Goal: Task Accomplishment & Management: Complete application form

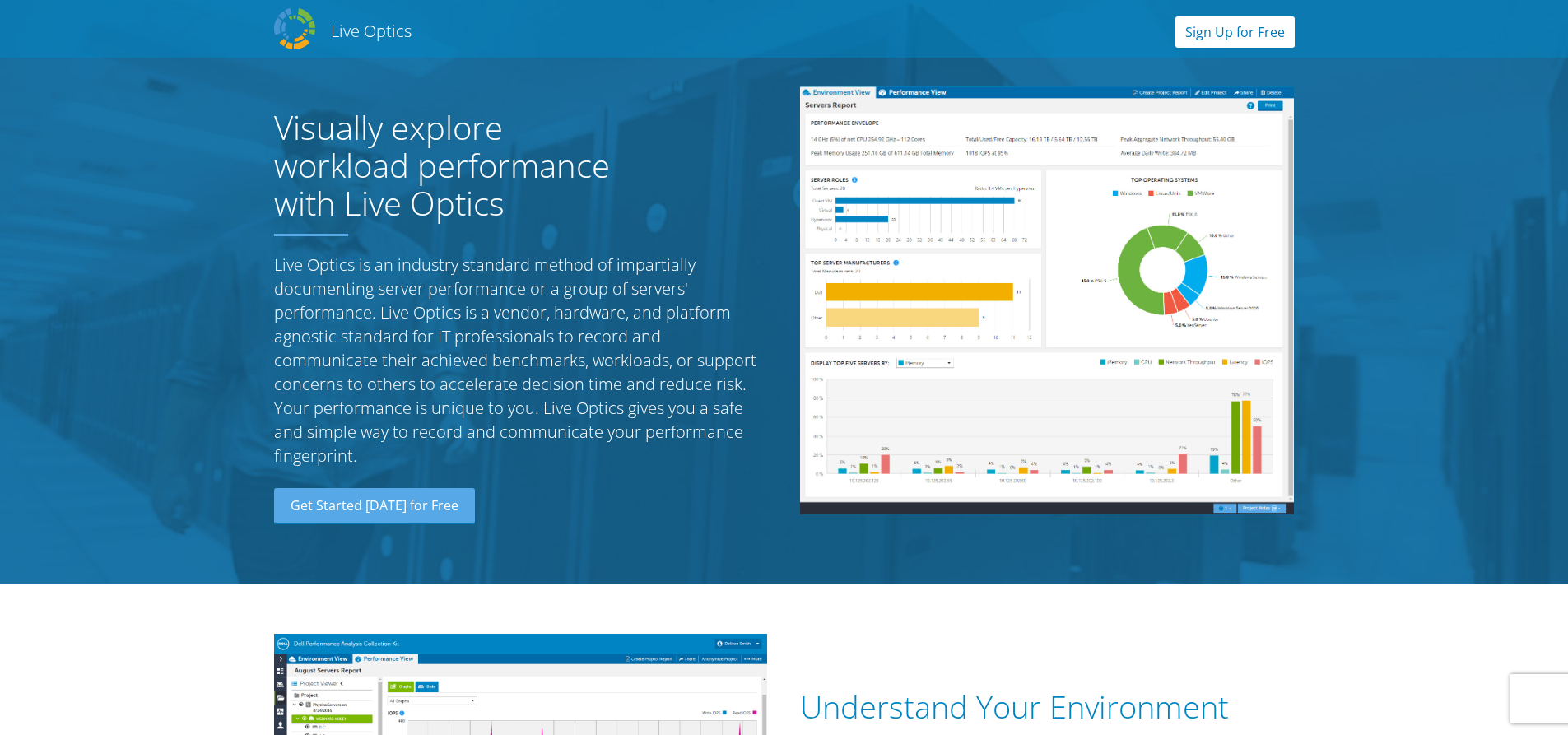
click at [1245, 32] on link "Sign Up for Free" at bounding box center [1235, 32] width 119 height 31
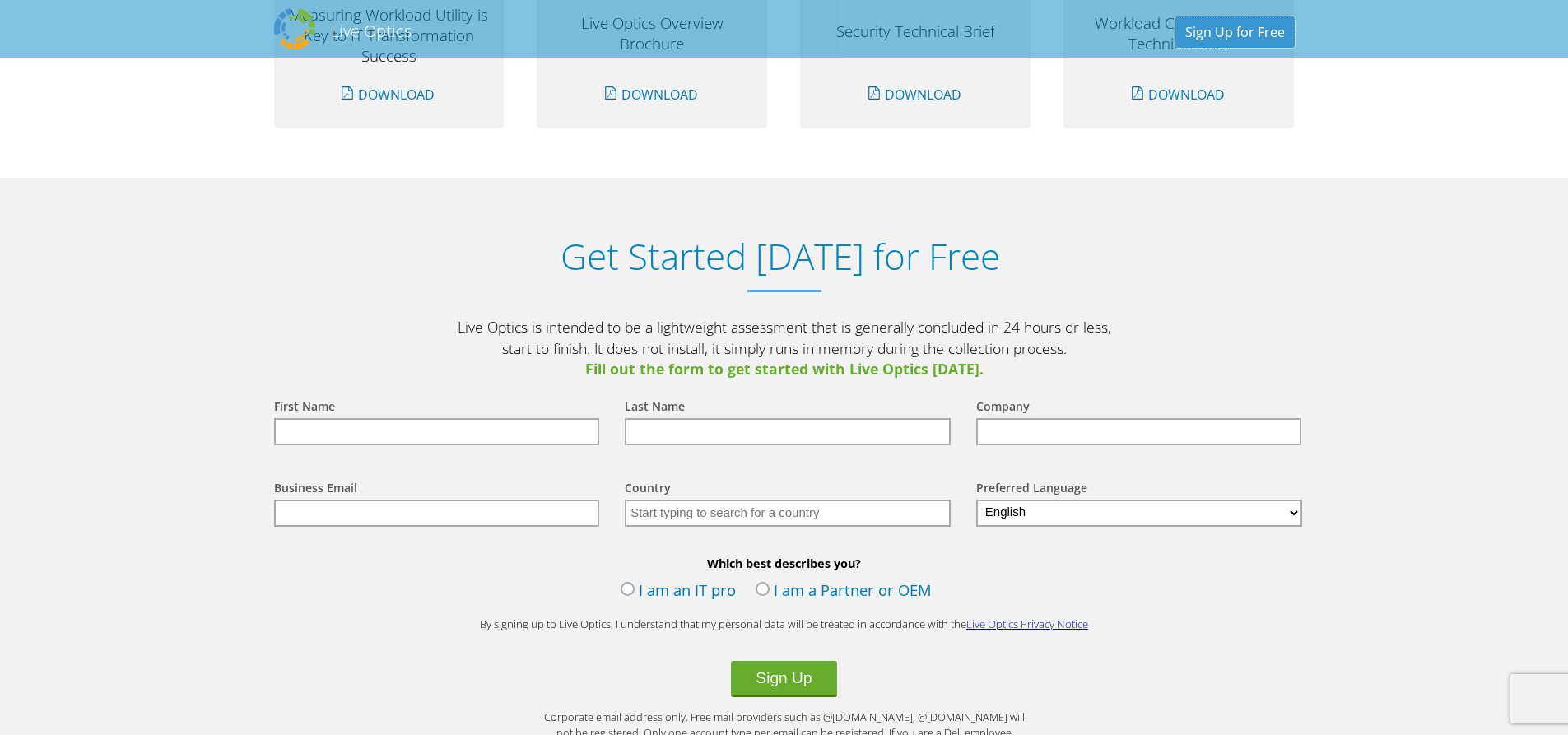
scroll to position [1715, 0]
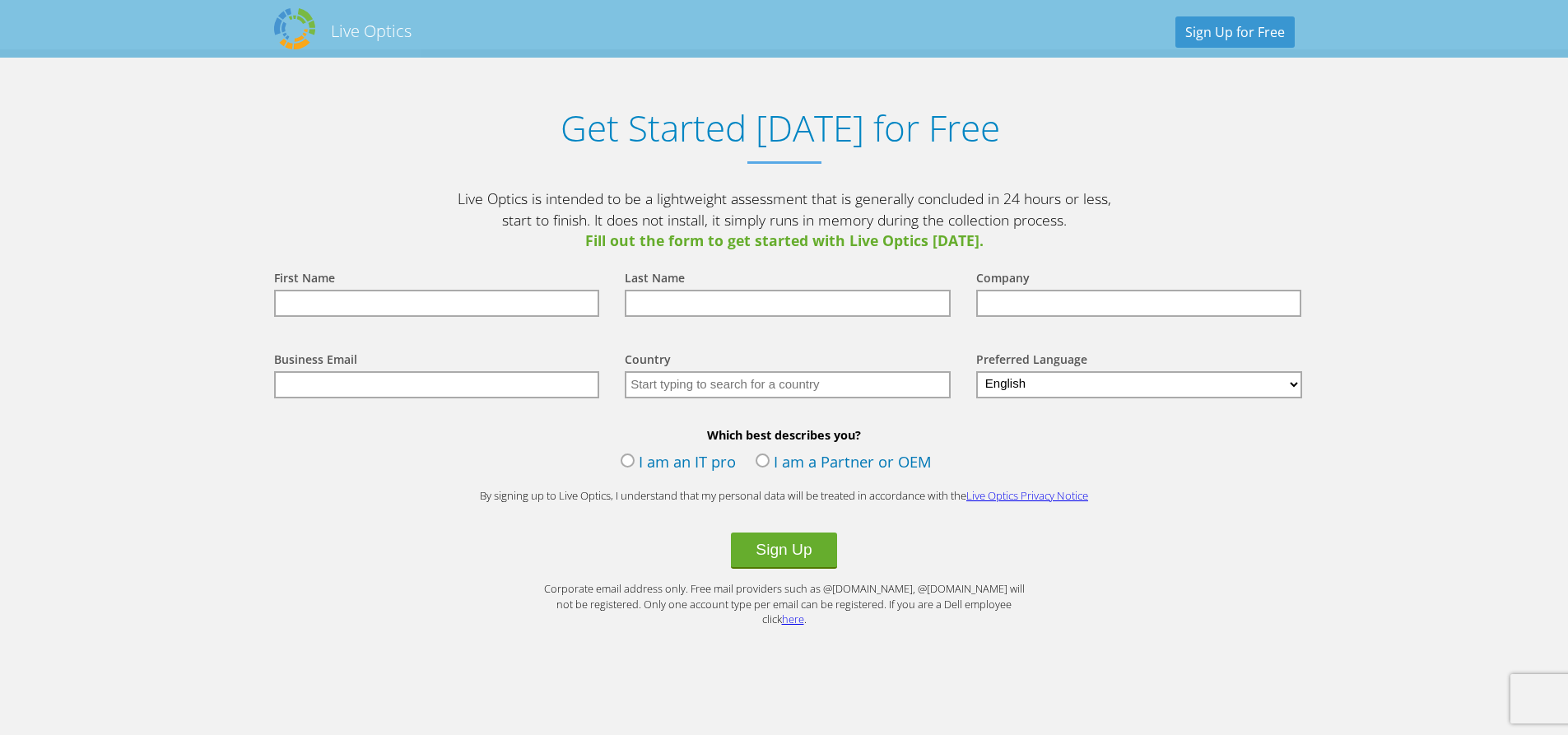
click at [339, 306] on input "text" at bounding box center [437, 302] width 326 height 27
type input "[PERSON_NAME]"
type input "Bhoir"
type input "[GEOGRAPHIC_DATA]"
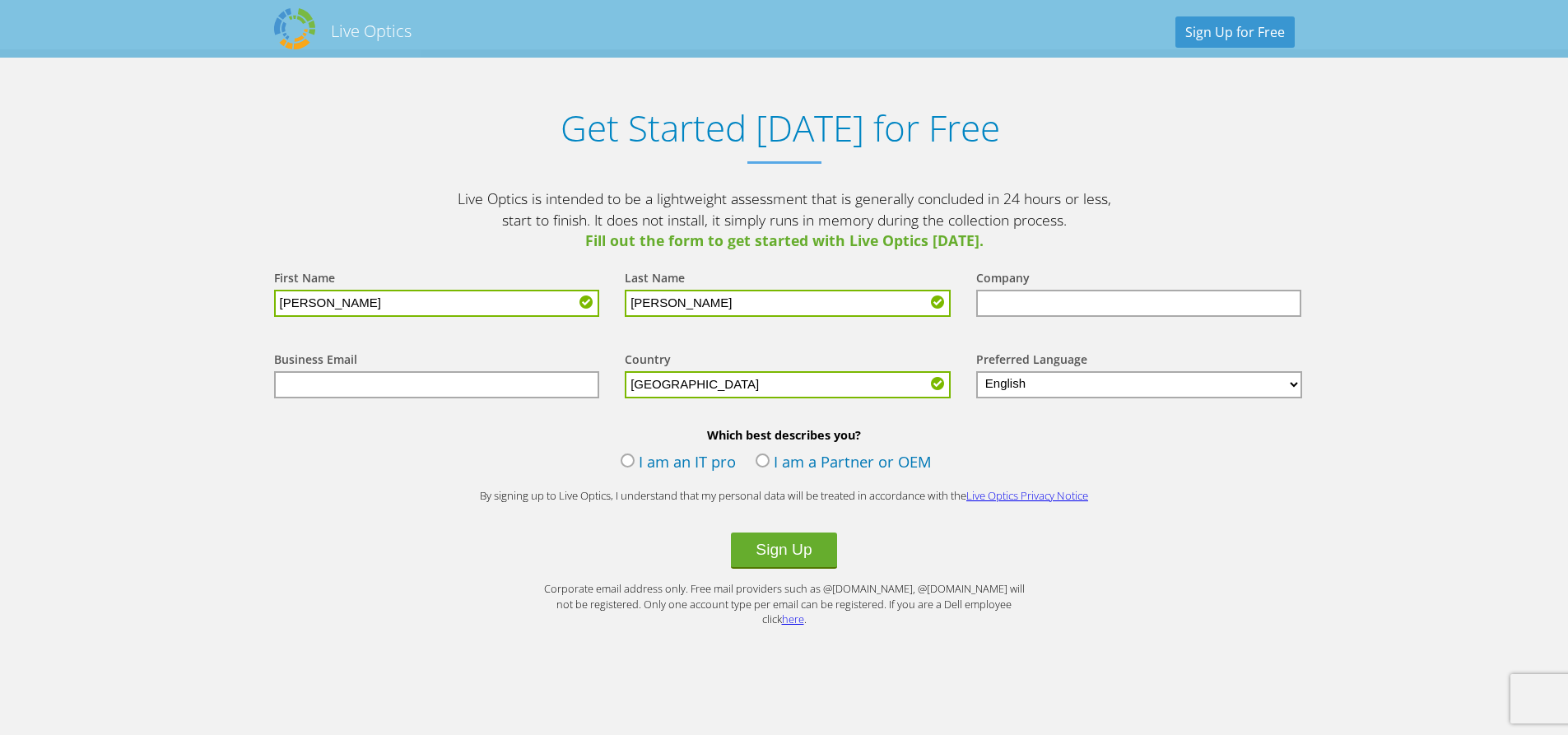
click at [1013, 312] on input "text" at bounding box center [1139, 302] width 326 height 27
type input "Maersk GSC India Pvt Ltd"
click at [447, 389] on input "text" at bounding box center [437, 384] width 326 height 27
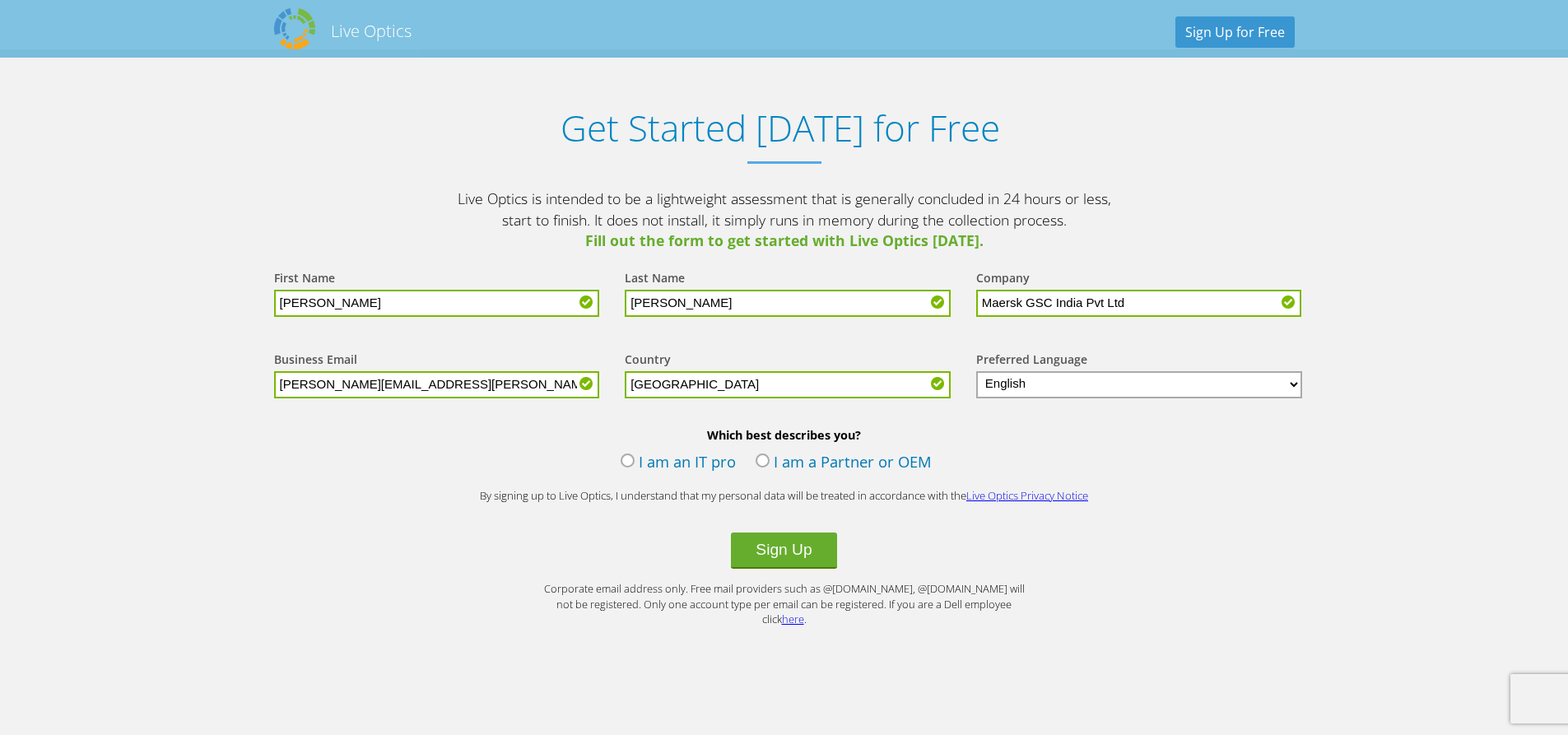
type input "pravin.bhoir@maersk.com"
click at [627, 463] on label "I am an IT pro" at bounding box center [677, 463] width 115 height 24
click at [0, 0] on input "I am an IT pro" at bounding box center [0, 0] width 0 height 0
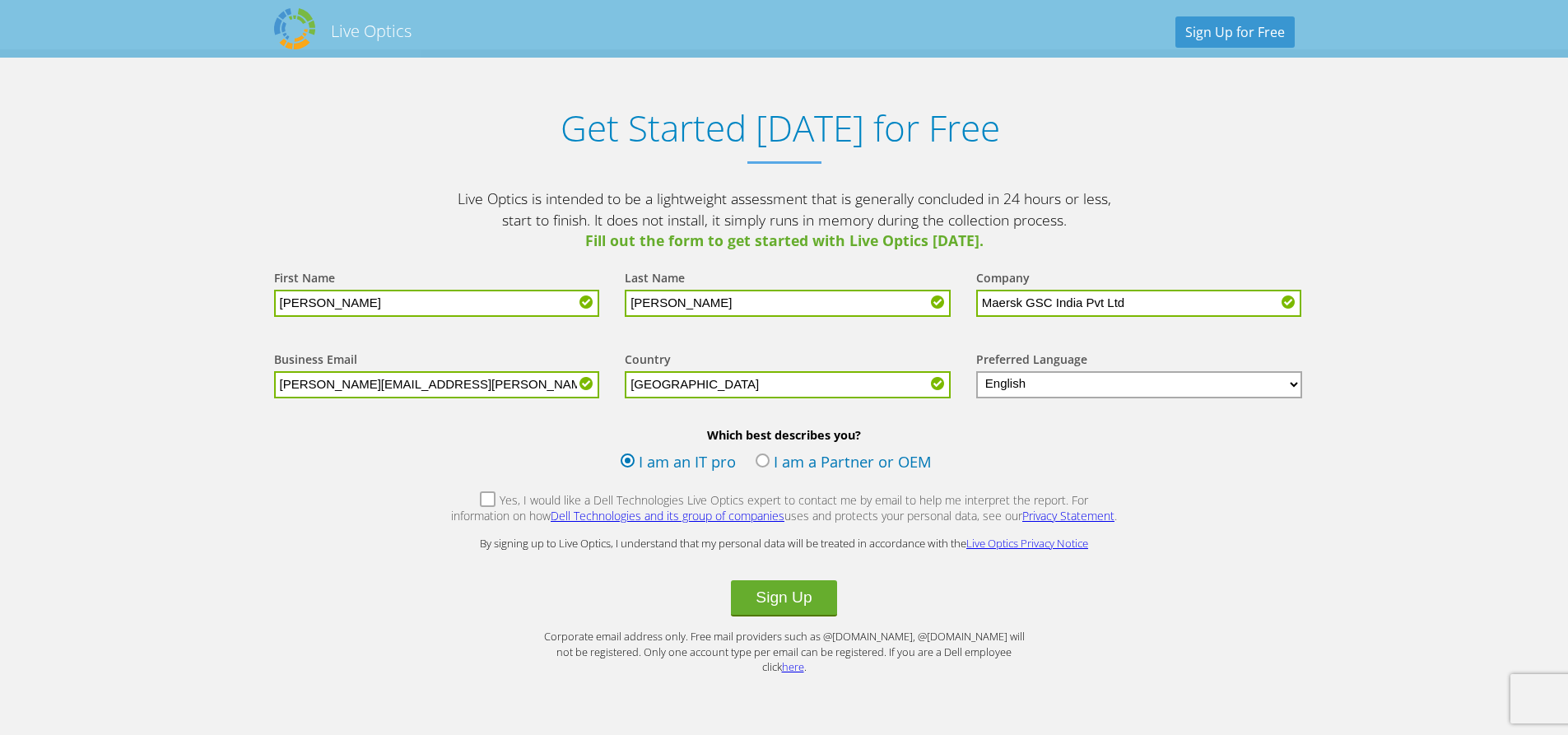
click at [461, 501] on label "Yes, I would like a Dell Technologies Live Optics expert to contact me by email…" at bounding box center [784, 509] width 668 height 36
click at [0, 0] on input "Yes, I would like a Dell Technologies Live Optics expert to contact me by email…" at bounding box center [0, 0] width 0 height 0
click at [455, 492] on label "Yes, I would like a Dell Technologies Live Optics expert to contact me by email…" at bounding box center [784, 509] width 668 height 36
click at [0, 0] on input "Yes, I would like a Dell Technologies Live Optics expert to contact me by email…" at bounding box center [0, 0] width 0 height 0
click at [769, 596] on button "Sign Up" at bounding box center [783, 597] width 105 height 37
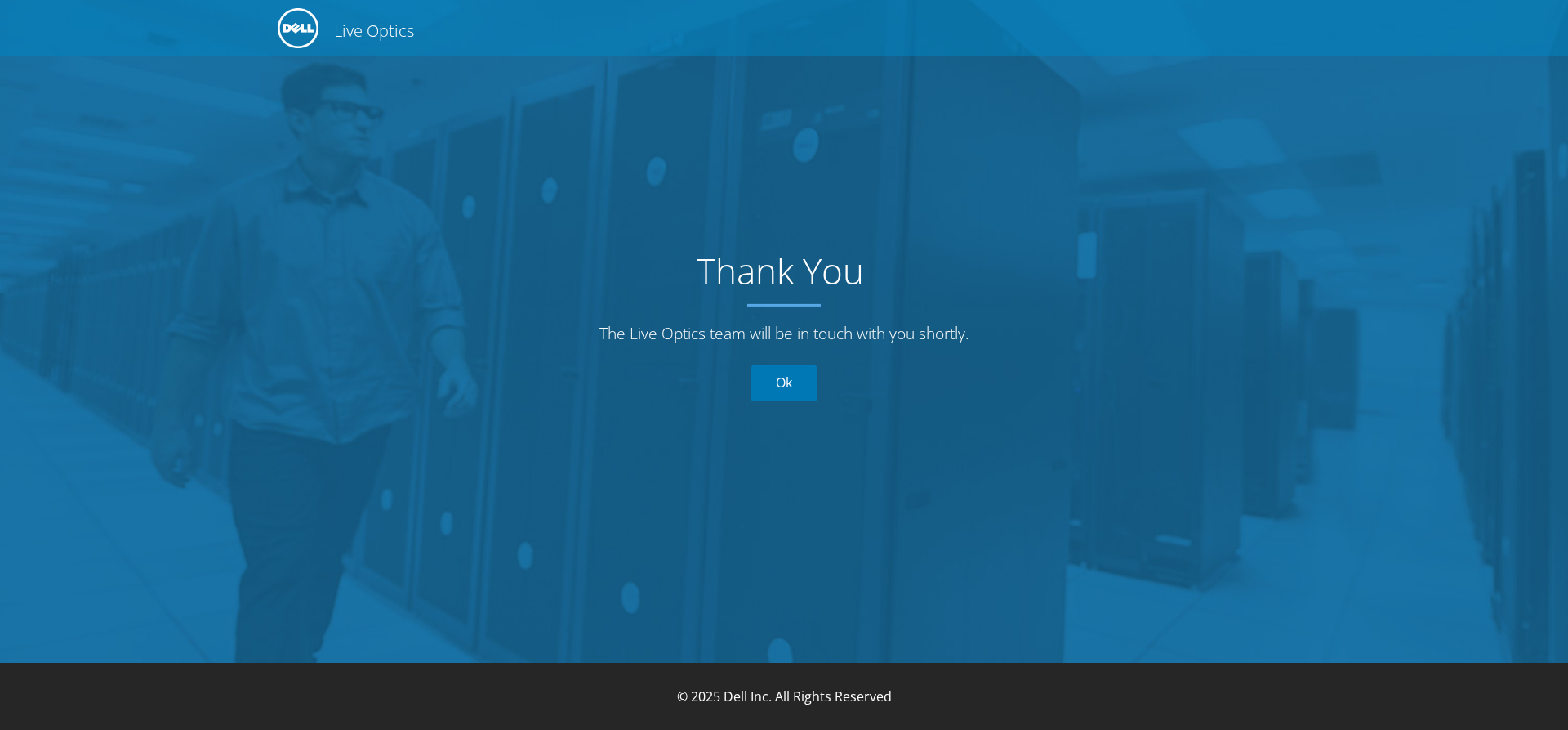
click at [794, 385] on link "Ok" at bounding box center [784, 383] width 65 height 36
